Goal: Information Seeking & Learning: Learn about a topic

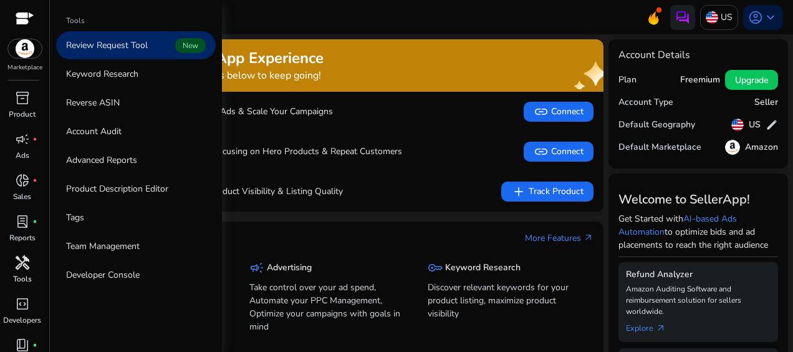
click at [29, 273] on p "Tools" at bounding box center [22, 278] width 19 height 11
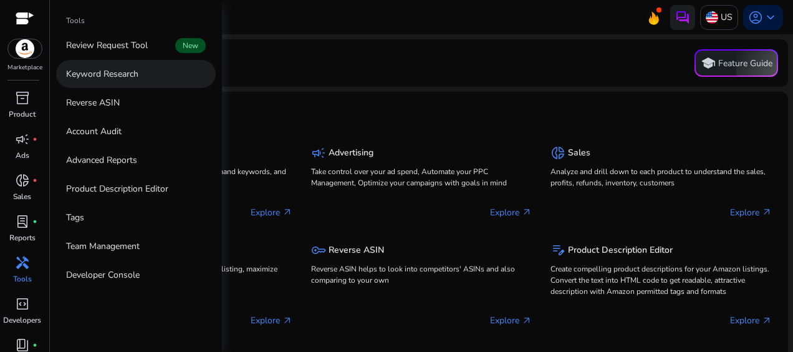
click at [91, 79] on p "Keyword Research" at bounding box center [102, 73] width 72 height 13
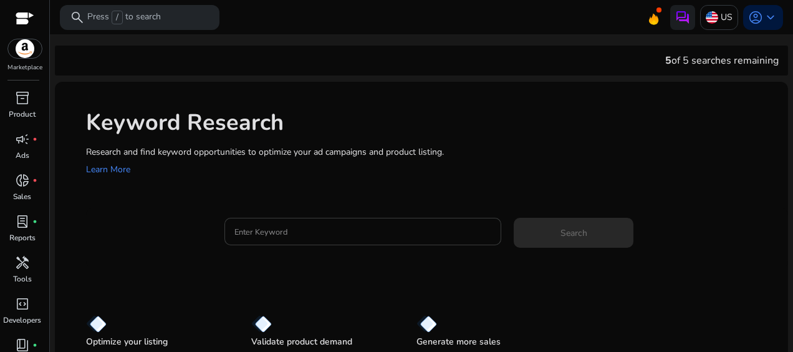
click at [257, 237] on input "Enter Keyword" at bounding box center [363, 232] width 257 height 14
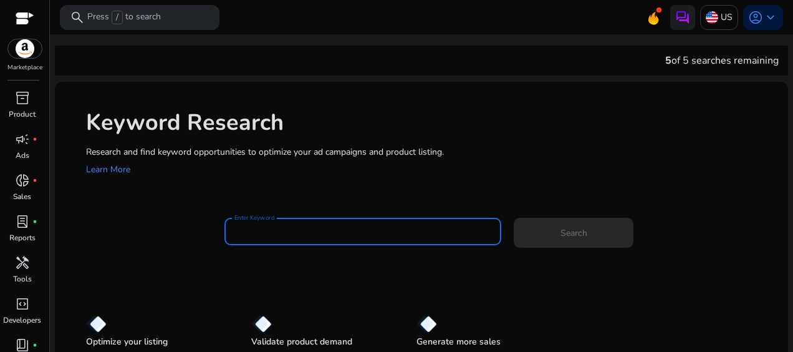
paste input "**********"
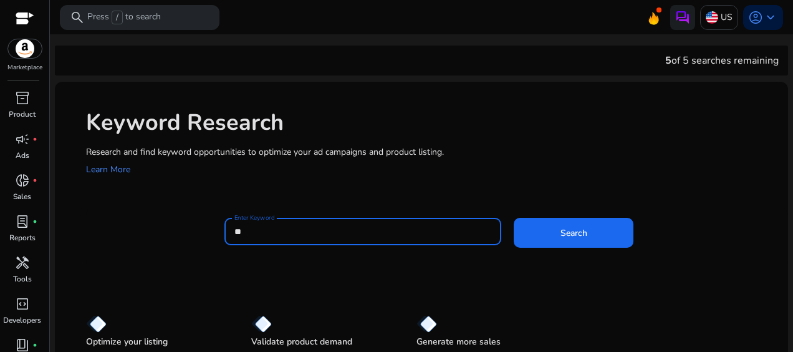
type input "*"
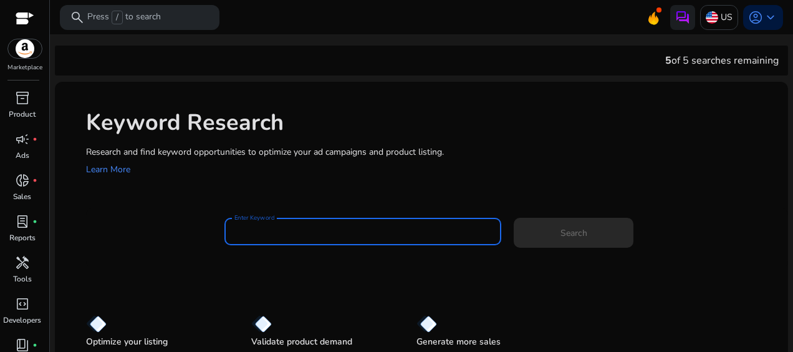
click at [307, 231] on input "Enter Keyword" at bounding box center [363, 232] width 257 height 14
paste input "**********"
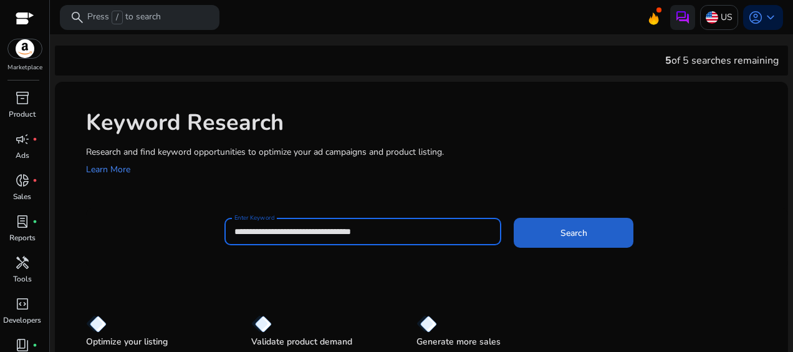
type input "**********"
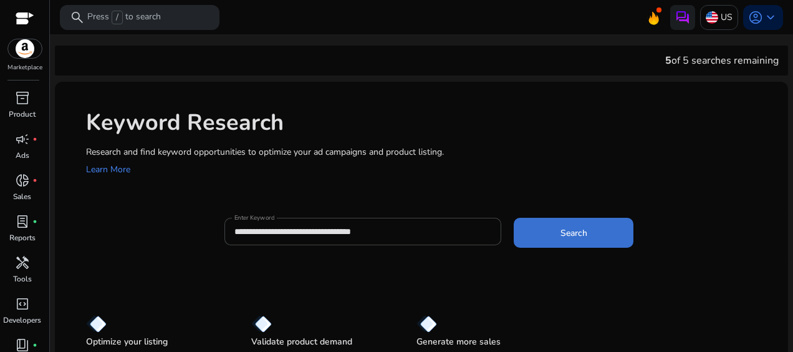
click at [575, 237] on span "Search" at bounding box center [574, 232] width 27 height 13
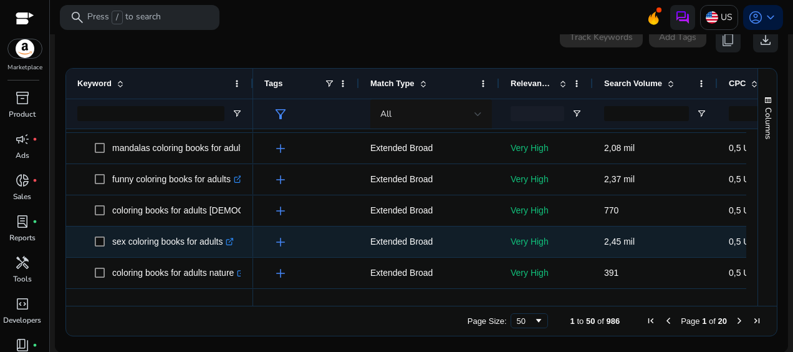
scroll to position [1393, 0]
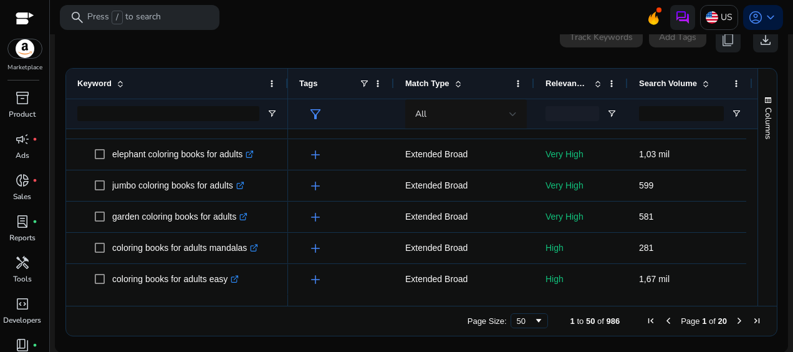
drag, startPoint x: 252, startPoint y: 82, endPoint x: 287, endPoint y: 99, distance: 38.8
click at [287, 99] on div "Keyword" at bounding box center [177, 99] width 222 height 60
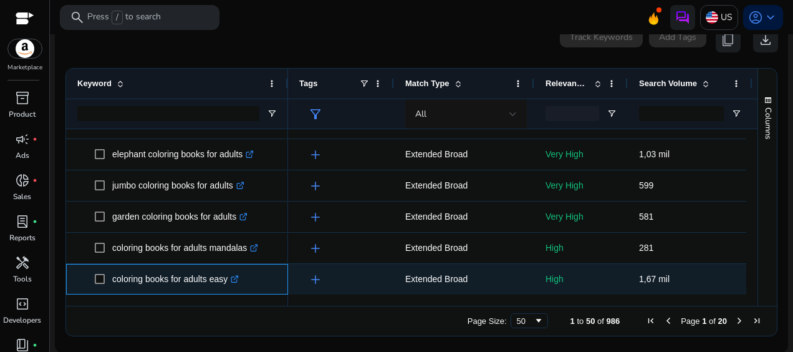
drag, startPoint x: 227, startPoint y: 278, endPoint x: 99, endPoint y: 266, distance: 129.0
click at [99, 266] on span "coloring books for adults easy .st0{fill:#2c8af8}" at bounding box center [186, 279] width 182 height 26
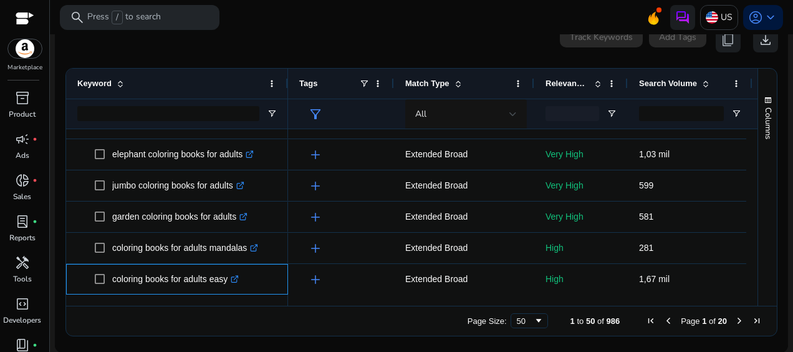
copy span "coloring books for adults easy"
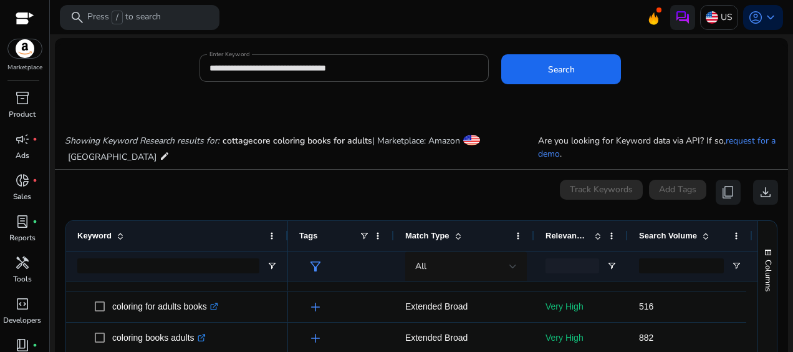
scroll to position [0, 0]
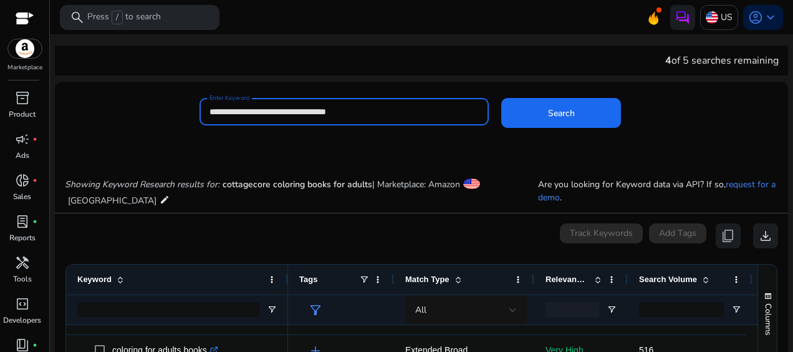
click at [190, 107] on div "**********" at bounding box center [416, 118] width 723 height 41
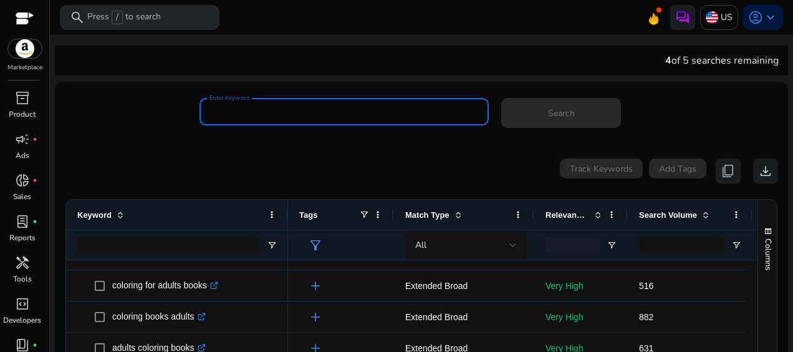
paste input "**********"
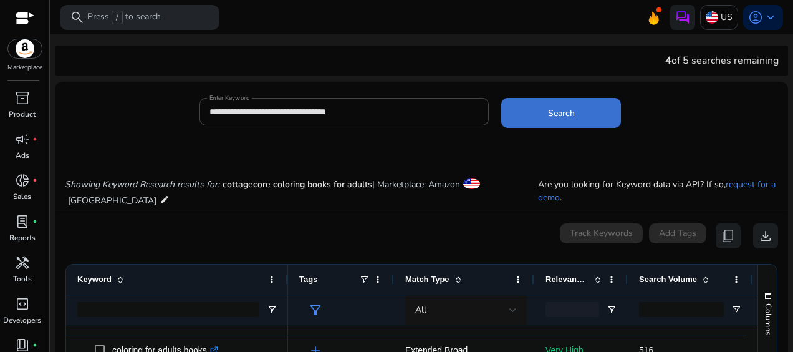
click at [519, 102] on span at bounding box center [561, 113] width 120 height 30
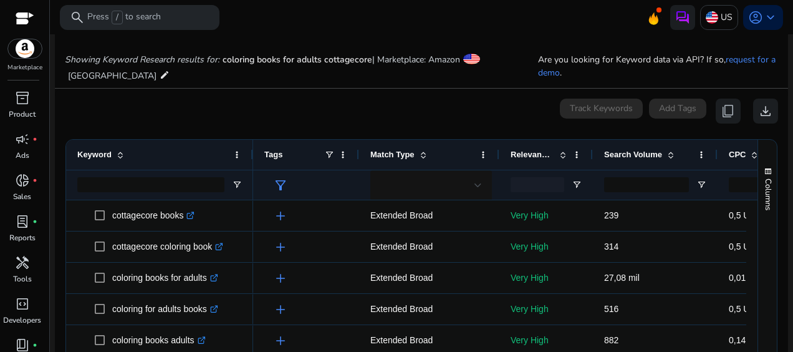
scroll to position [148, 0]
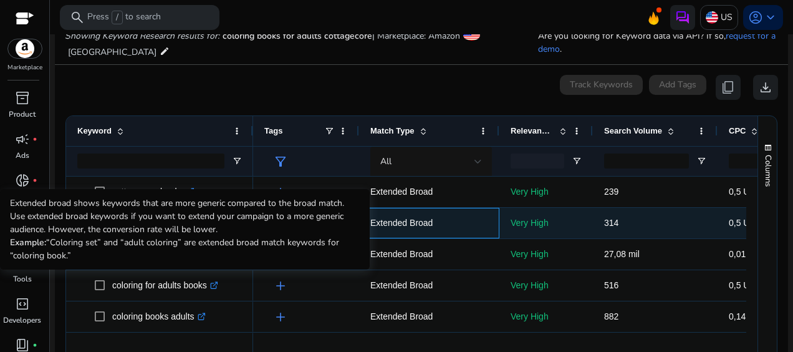
click at [393, 223] on p "Extended Broad" at bounding box center [429, 223] width 118 height 26
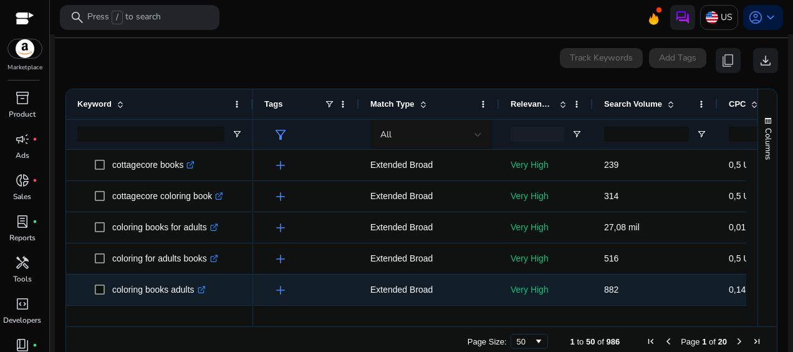
scroll to position [196, 0]
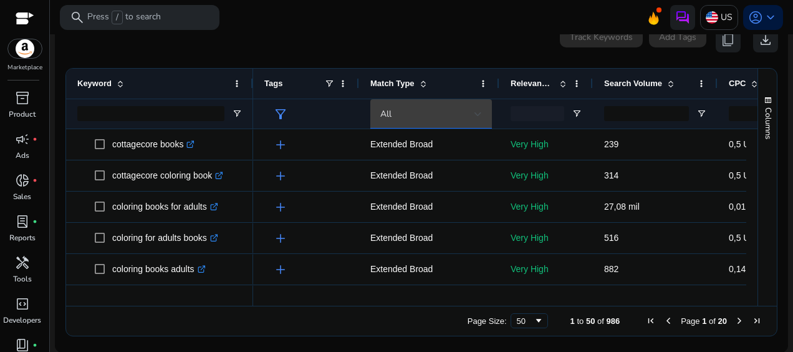
click at [480, 112] on div at bounding box center [478, 114] width 7 height 5
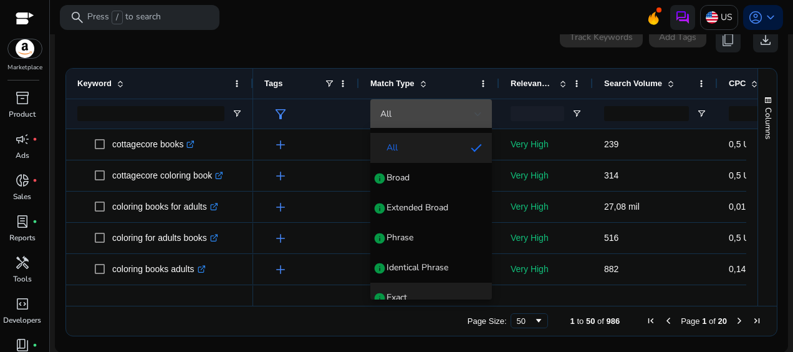
click at [420, 289] on mat-option "Exact info" at bounding box center [431, 298] width 122 height 30
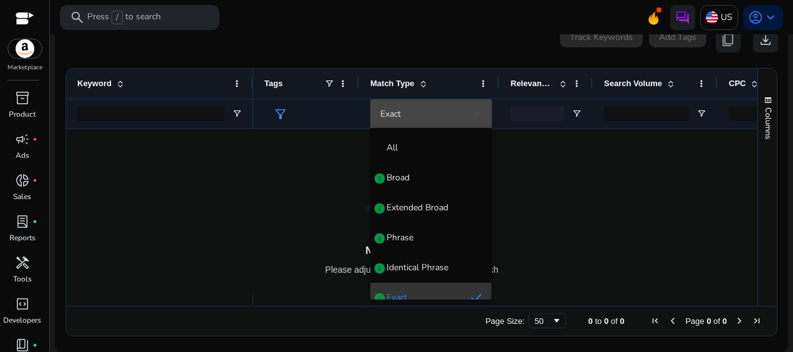
scroll to position [13, 0]
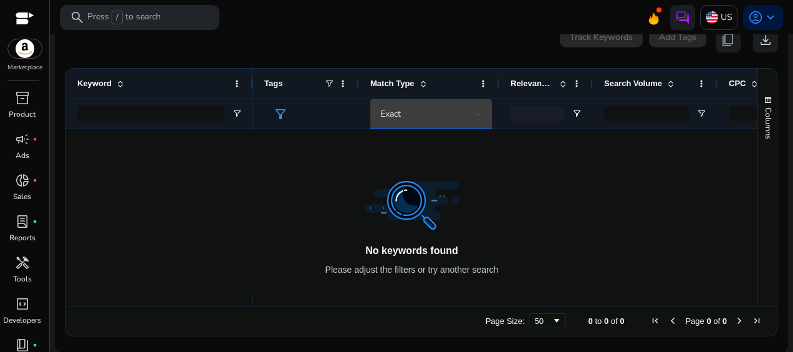
click at [475, 113] on div at bounding box center [478, 114] width 7 height 5
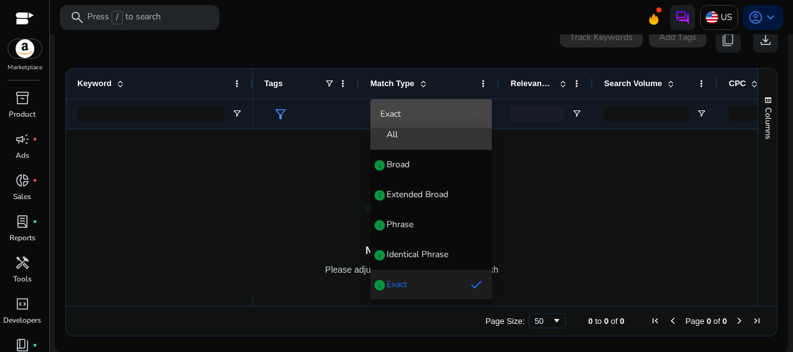
click at [447, 132] on span "All" at bounding box center [431, 134] width 102 height 12
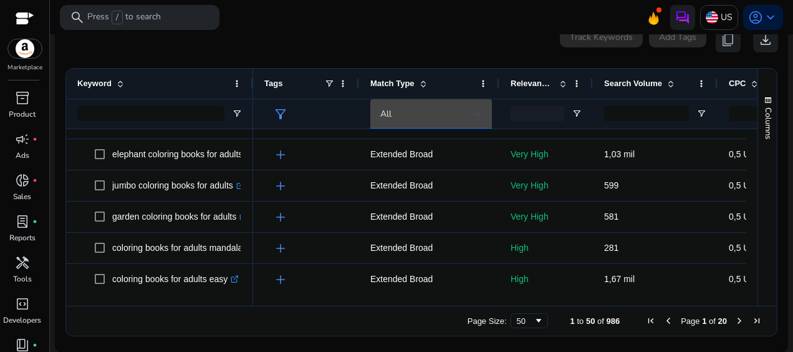
scroll to position [0, 0]
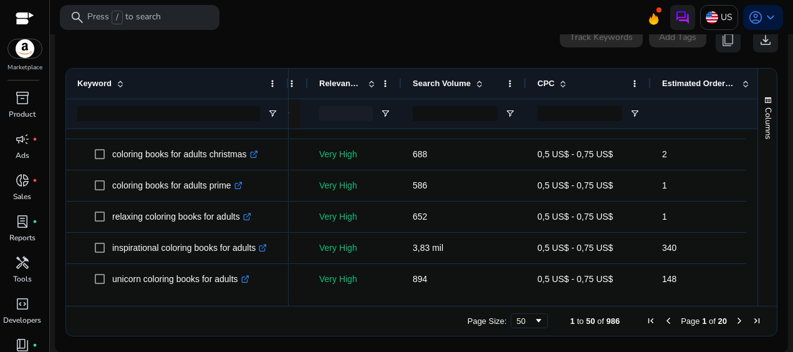
drag, startPoint x: 252, startPoint y: 86, endPoint x: 288, endPoint y: 97, distance: 37.1
click at [288, 97] on div at bounding box center [288, 84] width 5 height 30
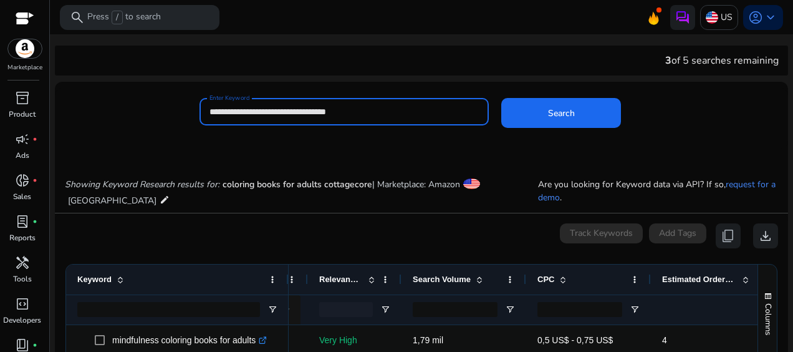
drag, startPoint x: 371, startPoint y: 112, endPoint x: 208, endPoint y: 107, distance: 163.5
click at [208, 107] on div "**********" at bounding box center [344, 111] width 289 height 27
paste input
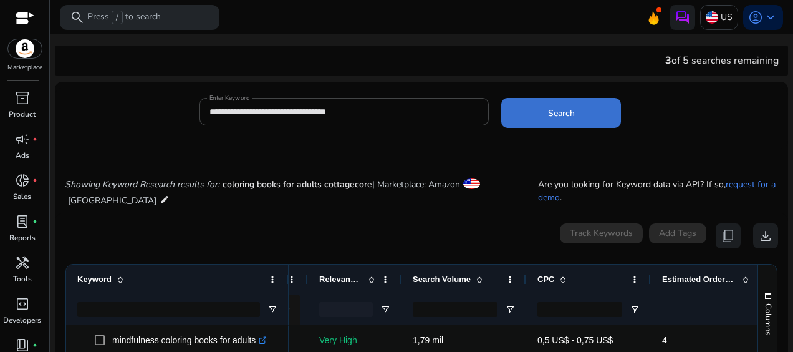
click at [571, 122] on span at bounding box center [561, 113] width 120 height 30
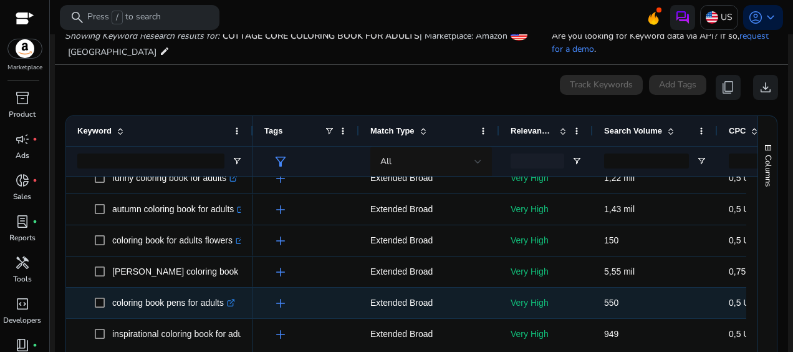
scroll to position [874, 0]
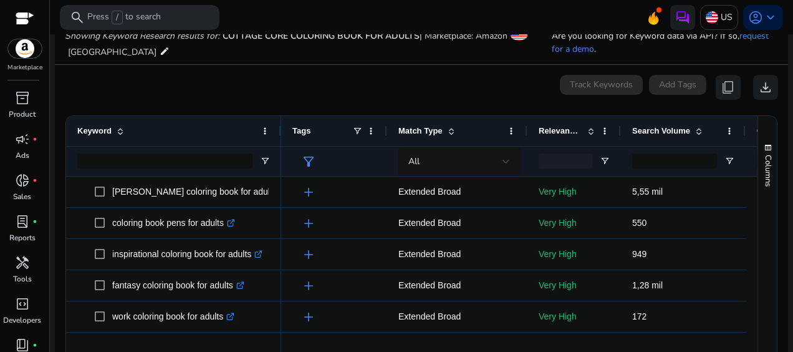
drag, startPoint x: 252, startPoint y: 130, endPoint x: 280, endPoint y: 130, distance: 28.1
click at [280, 130] on div at bounding box center [280, 131] width 5 height 30
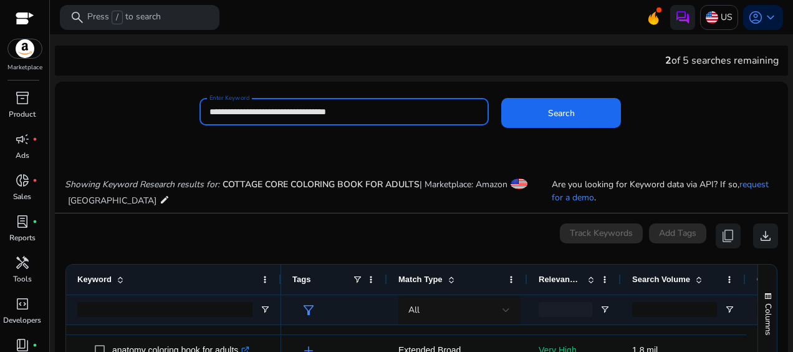
drag, startPoint x: 420, startPoint y: 110, endPoint x: 205, endPoint y: 107, distance: 215.8
click at [205, 107] on div "**********" at bounding box center [344, 111] width 289 height 27
paste input
type input "**********"
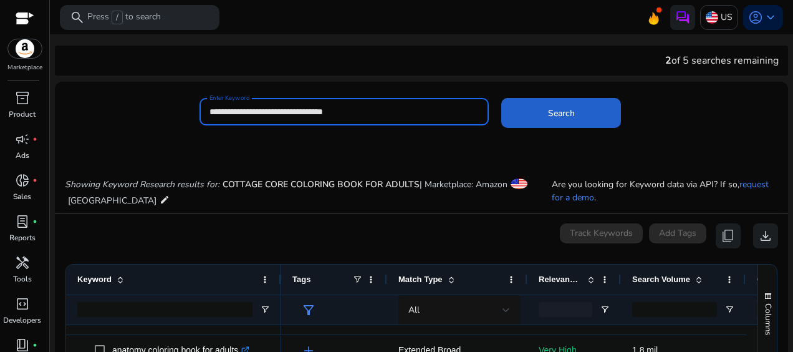
click at [543, 109] on span at bounding box center [561, 113] width 120 height 30
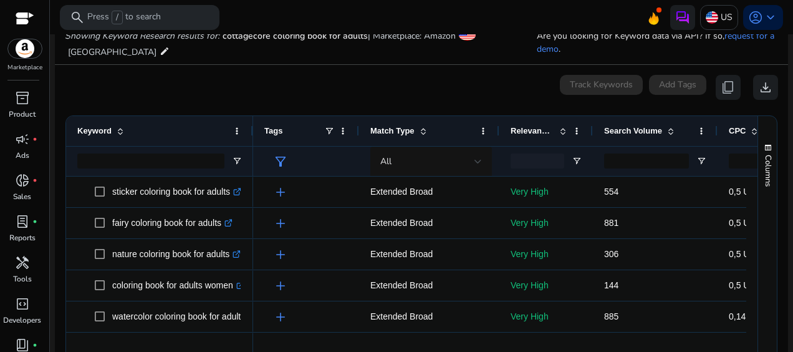
scroll to position [1393, 0]
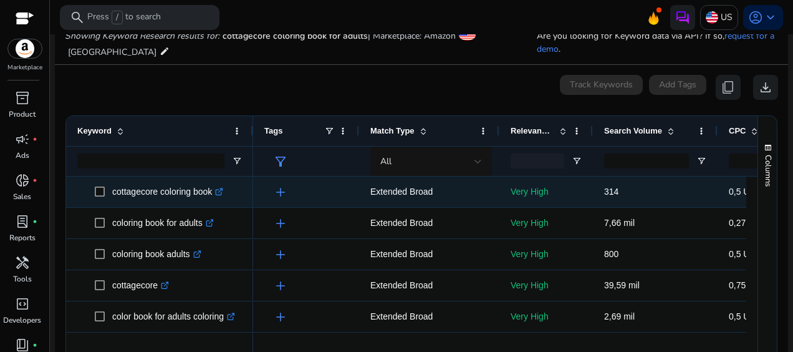
click at [186, 193] on p "cottagecore coloring book .st0{fill:#2c8af8}" at bounding box center [167, 192] width 111 height 26
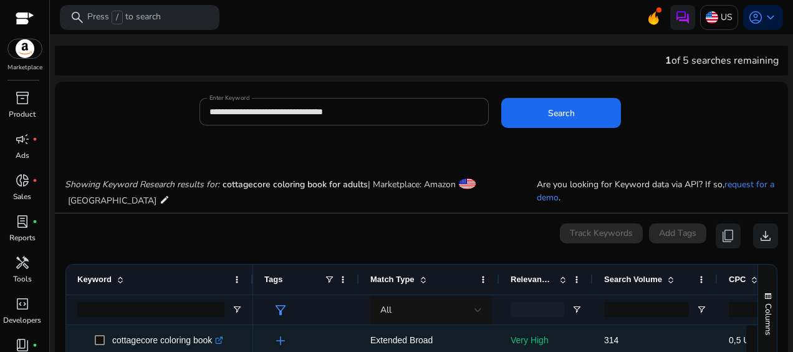
scroll to position [148, 0]
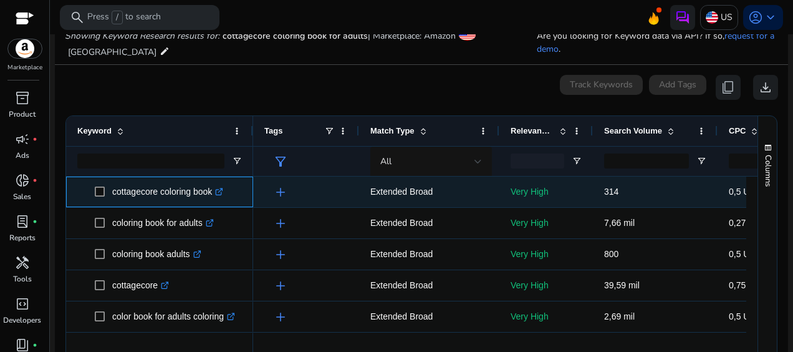
drag, startPoint x: 112, startPoint y: 190, endPoint x: 213, endPoint y: 202, distance: 102.4
click at [213, 202] on p "cottagecore coloring book .st0{fill:#2c8af8}" at bounding box center [167, 192] width 111 height 26
copy p "cottagecore coloring book"
